Goal: Transaction & Acquisition: Purchase product/service

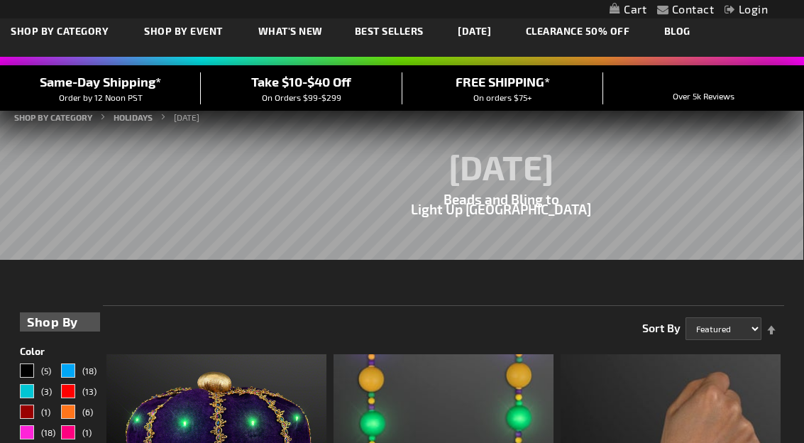
scroll to position [284, 0]
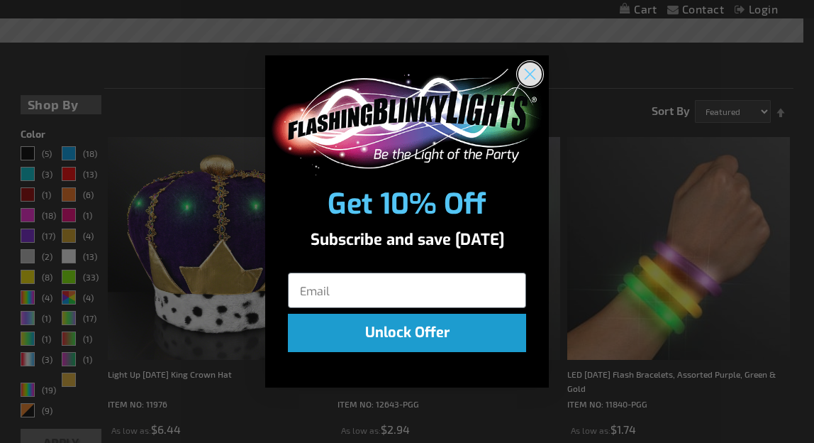
click at [531, 73] on icon "Close dialog" at bounding box center [531, 74] width 10 height 10
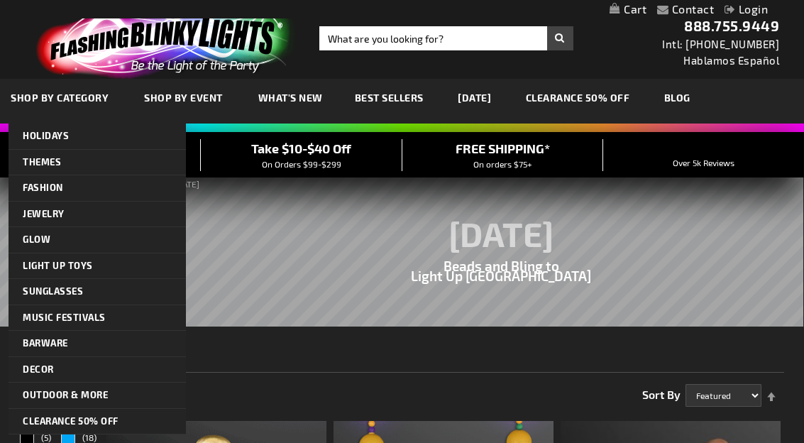
scroll to position [71, 0]
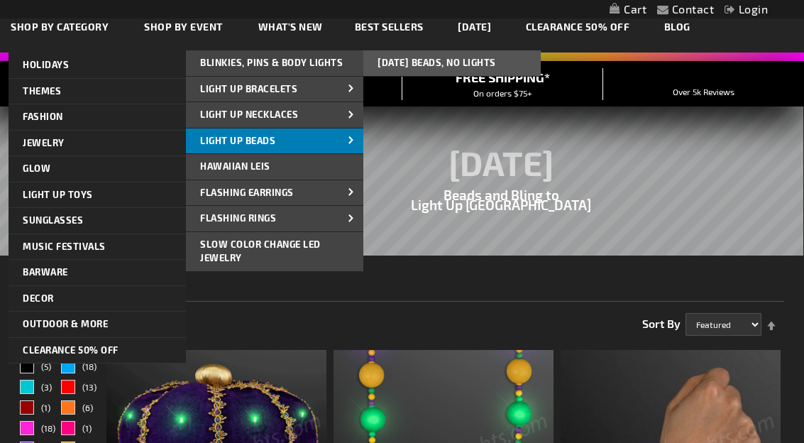
click at [233, 143] on span "Light Up Beads" at bounding box center [237, 140] width 75 height 11
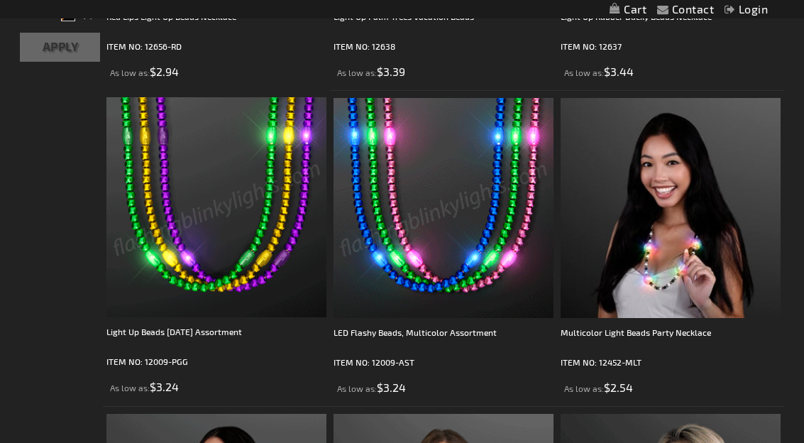
scroll to position [709, 0]
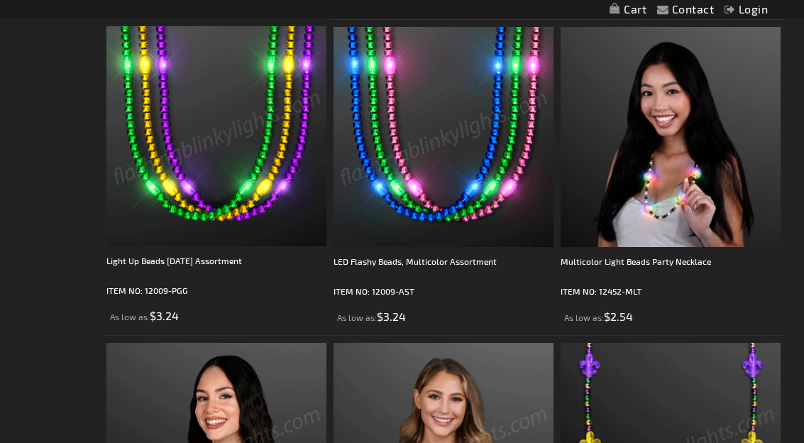
click at [448, 157] on img at bounding box center [443, 137] width 220 height 220
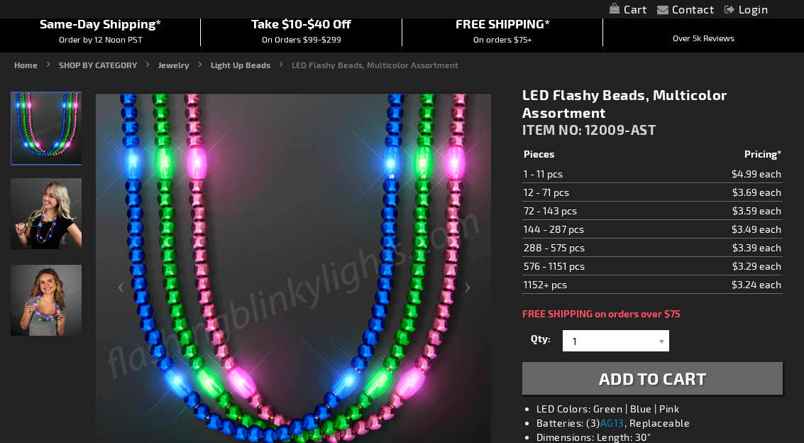
scroll to position [213, 0]
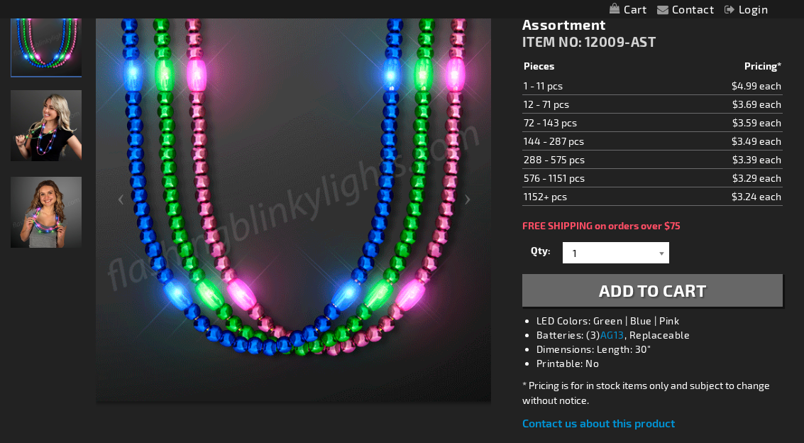
click at [655, 258] on div at bounding box center [662, 252] width 14 height 21
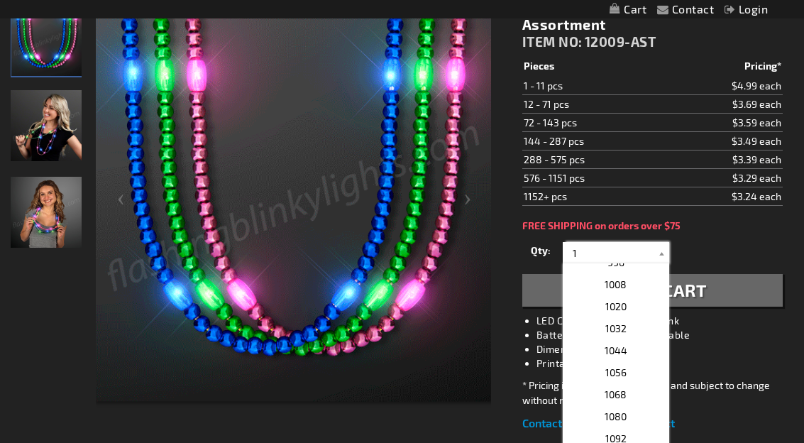
scroll to position [1986, 0]
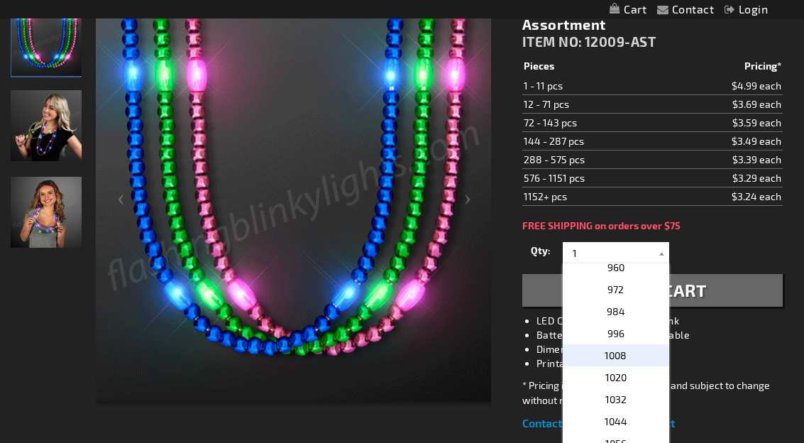
click at [616, 353] on span "1008" at bounding box center [615, 355] width 22 height 12
type input "1008"
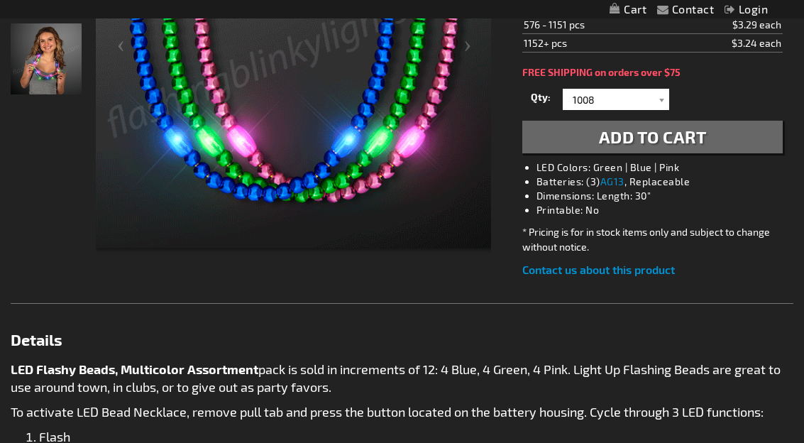
scroll to position [284, 0]
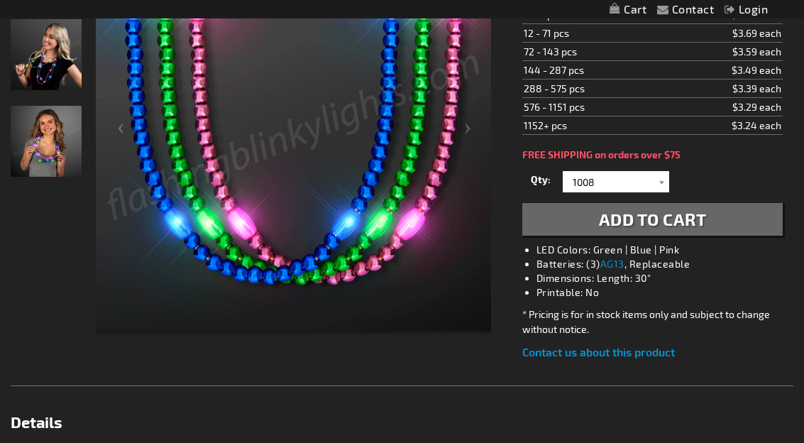
click at [677, 224] on span "Add to Cart" at bounding box center [653, 219] width 108 height 21
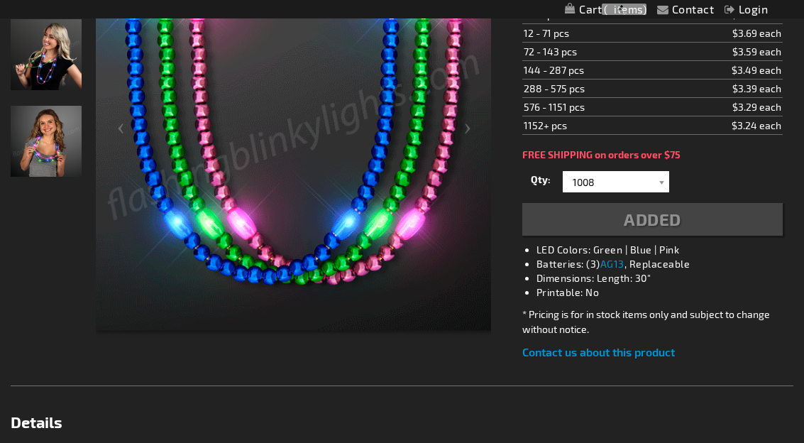
scroll to position [316, 0]
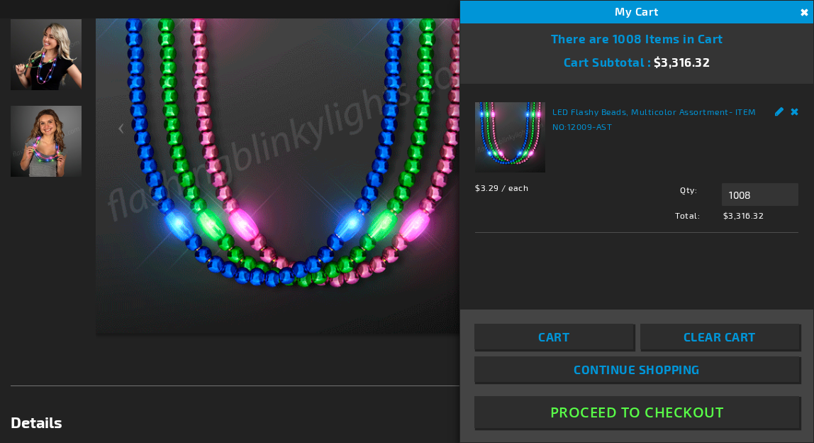
click at [803, 12] on button "Close" at bounding box center [803, 13] width 16 height 16
